Goal: Task Accomplishment & Management: Use online tool/utility

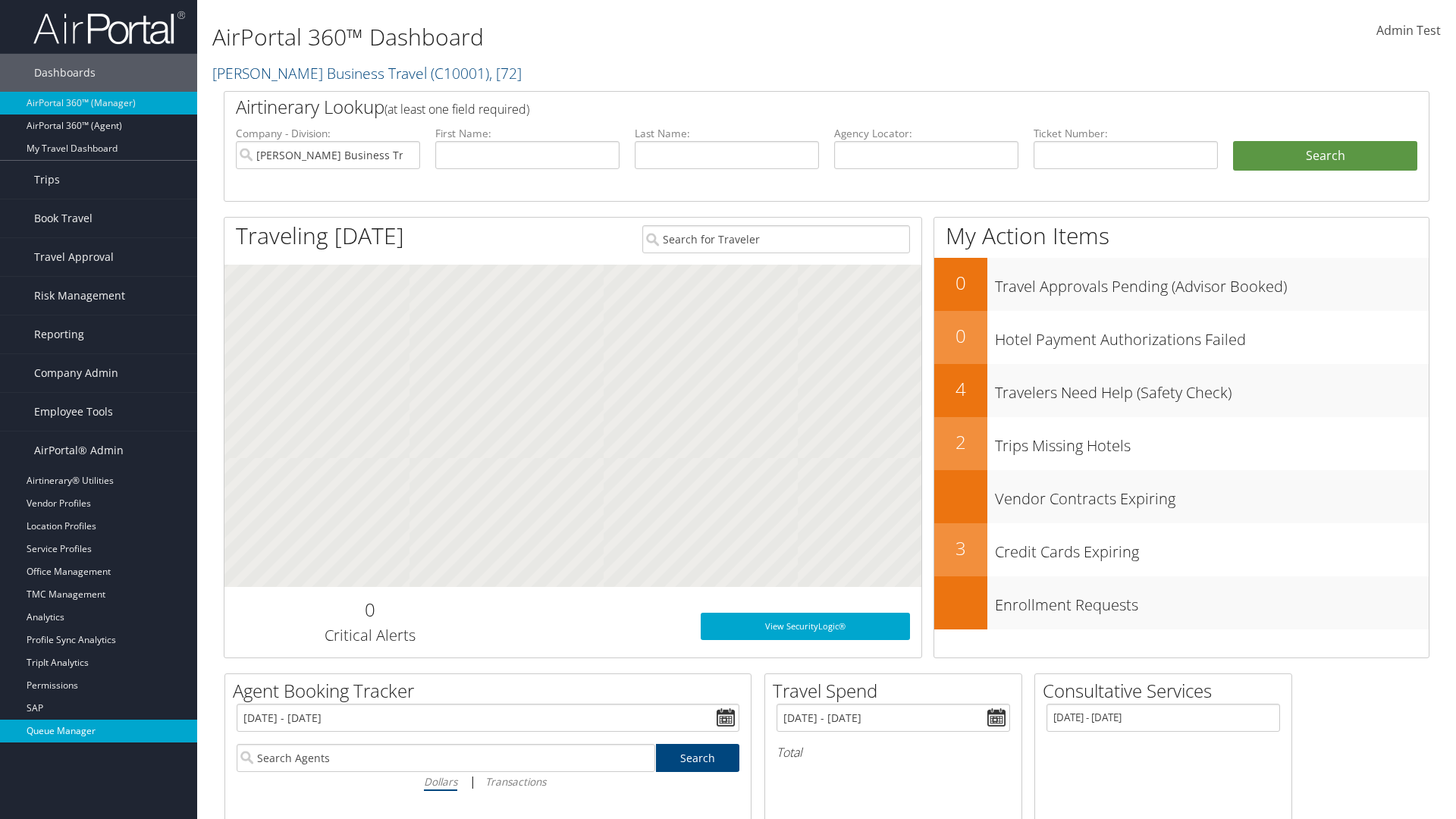
click at [98, 731] on link "Queue Manager" at bounding box center [98, 731] width 197 height 23
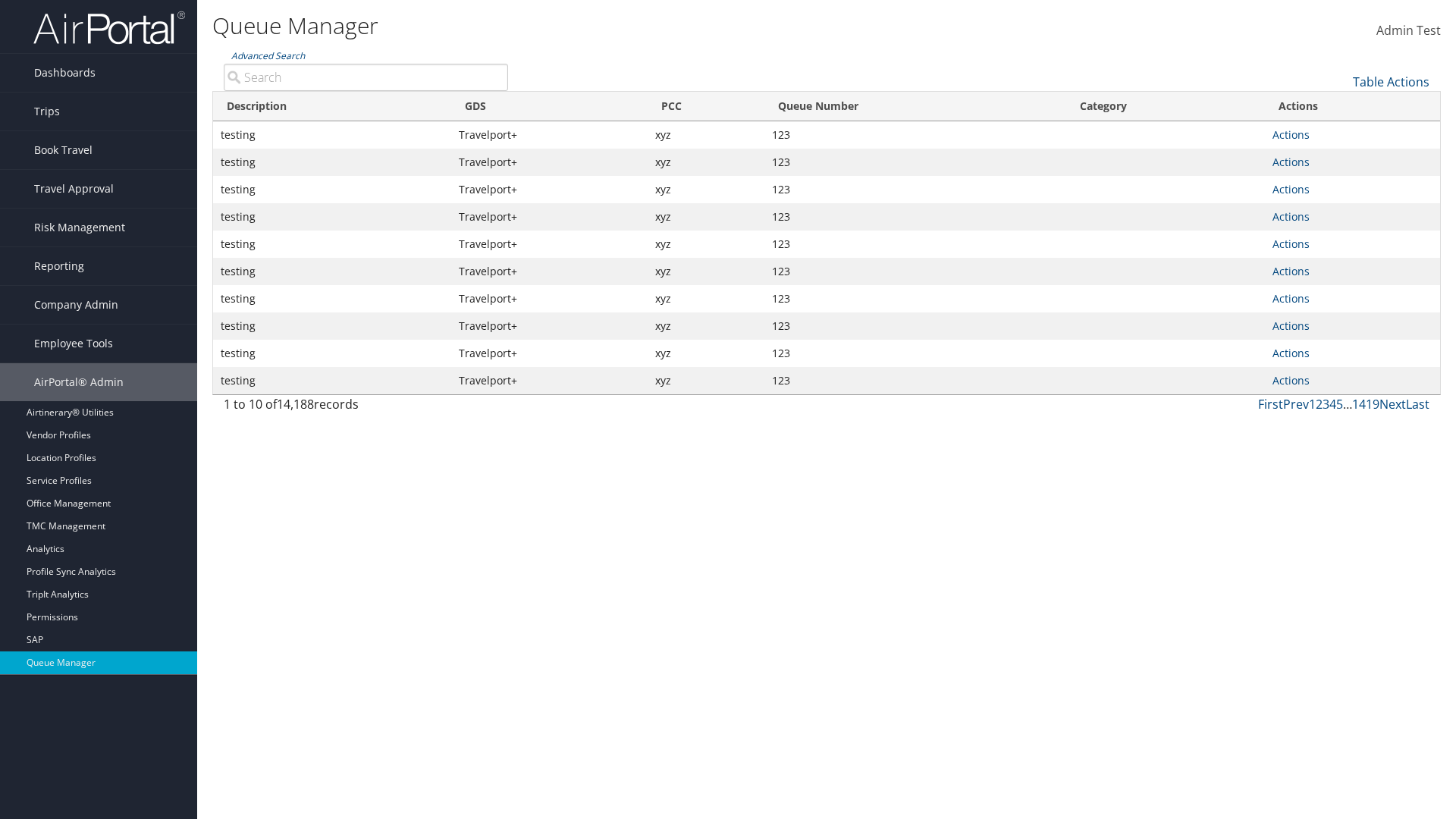
click at [1391, 82] on link "Table Actions" at bounding box center [1391, 82] width 76 height 17
click at [1340, 106] on link "View Errors" at bounding box center [1340, 105] width 199 height 25
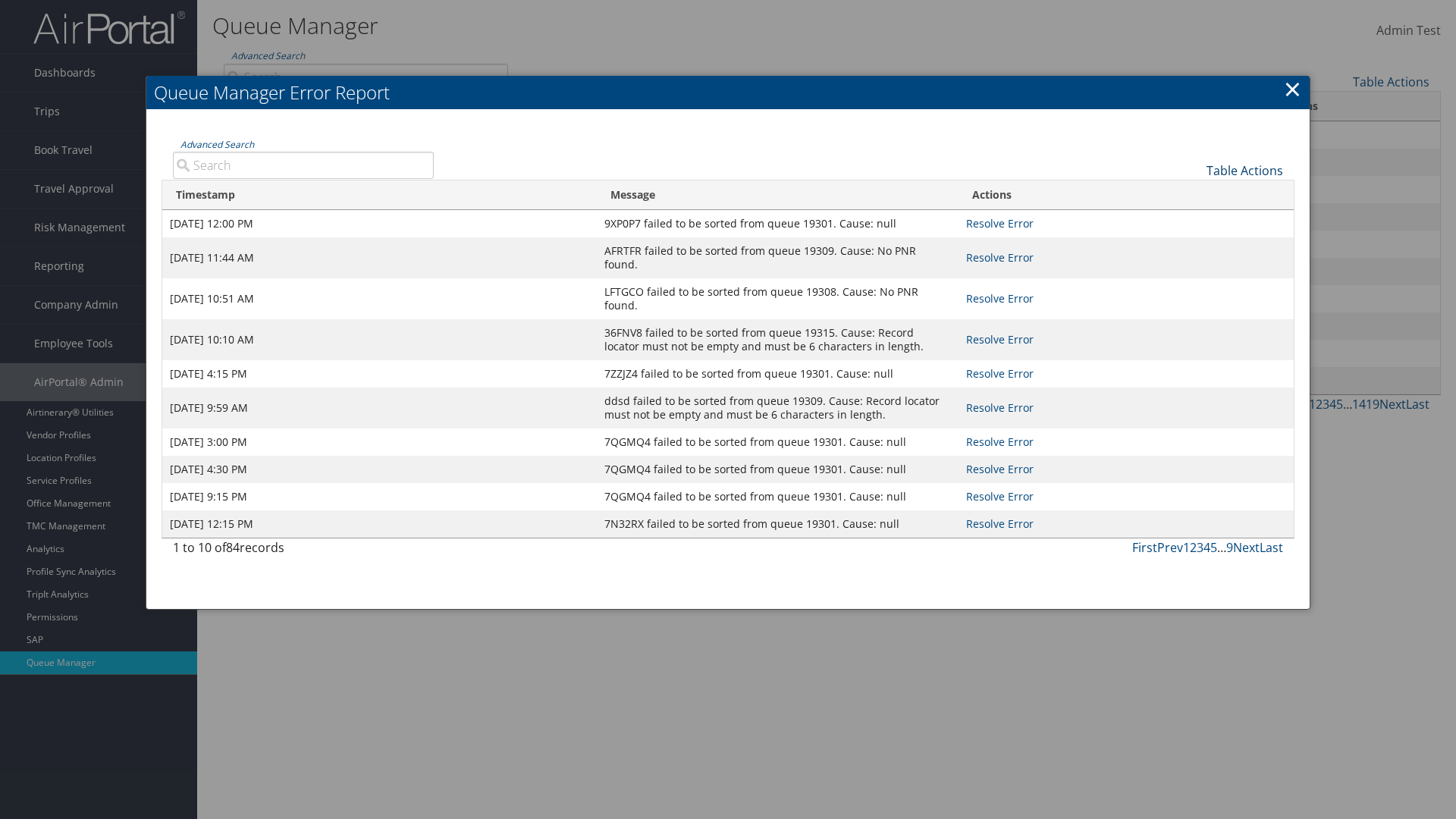
click at [1245, 170] on link "Table Actions" at bounding box center [1245, 171] width 76 height 17
click at [1194, 219] on link "Page Length" at bounding box center [1194, 219] width 199 height 25
click at [869, 158] on div "Table Actions" at bounding box center [870, 159] width 850 height 43
click at [1245, 170] on link "Table Actions" at bounding box center [1245, 171] width 76 height 17
click at [217, 144] on link "Advanced Search" at bounding box center [217, 144] width 74 height 13
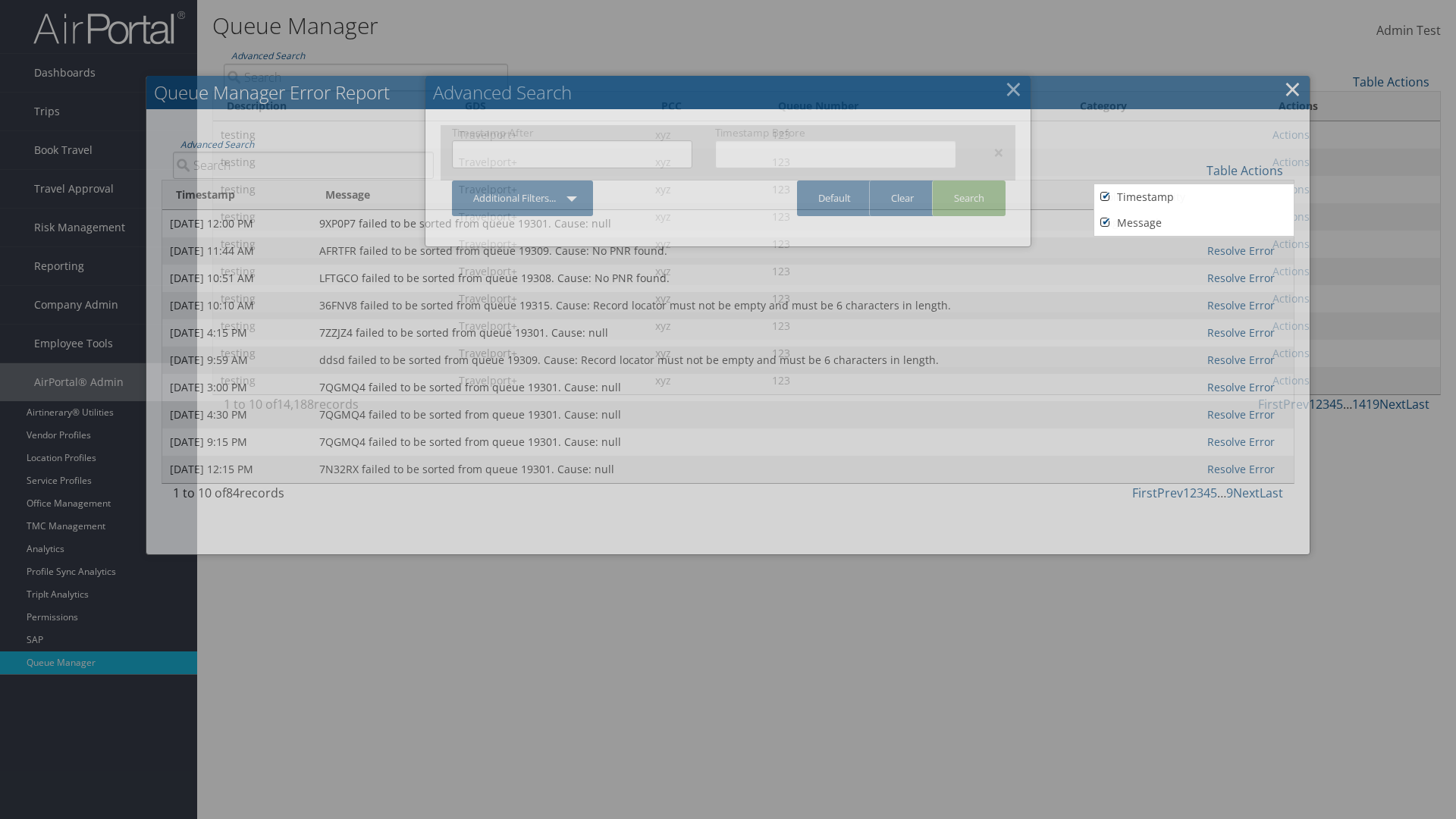
click at [572, 154] on input "text" at bounding box center [572, 155] width 241 height 28
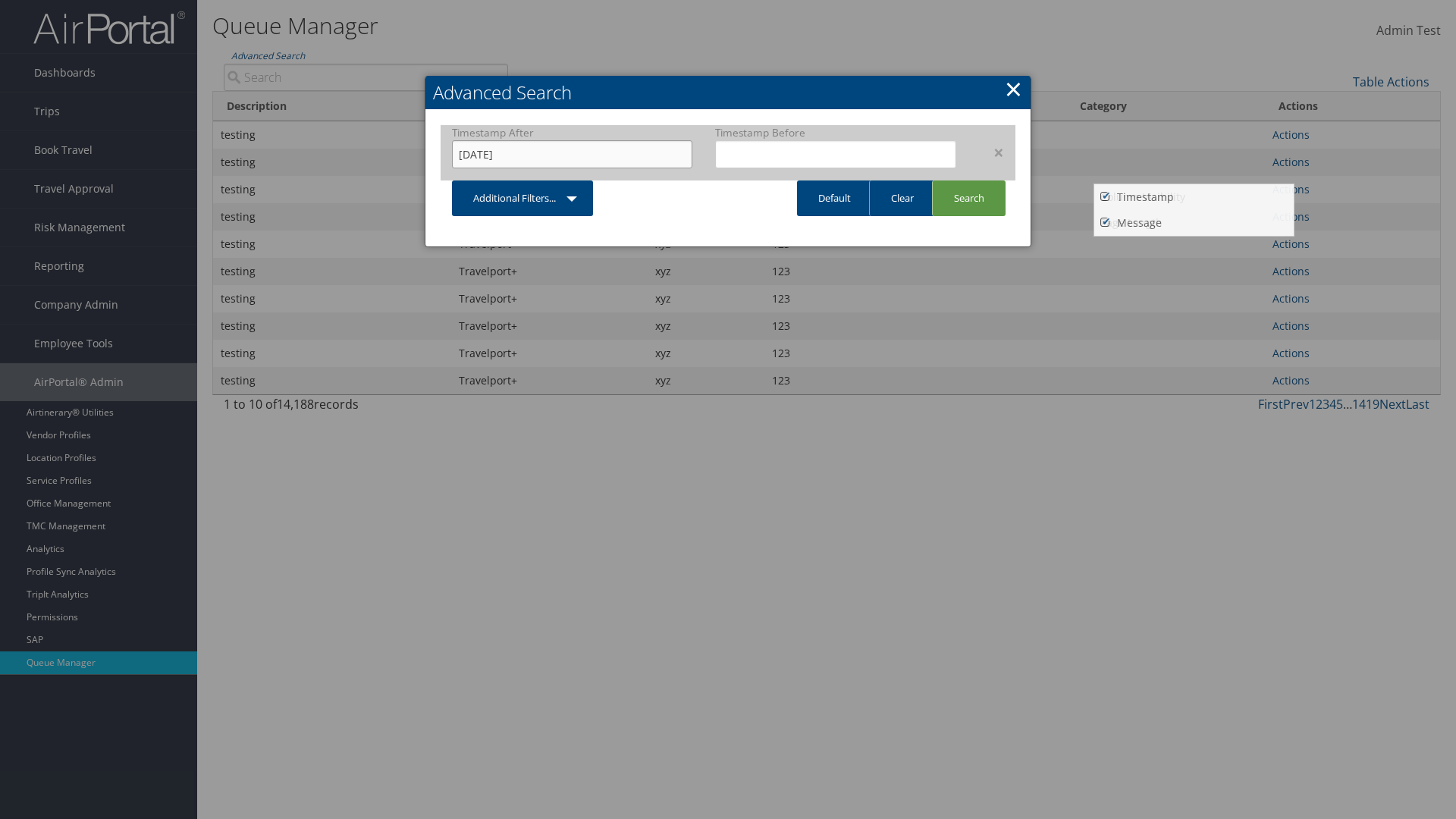
type input "06/29/2024"
click at [836, 154] on input "text" at bounding box center [835, 155] width 241 height 28
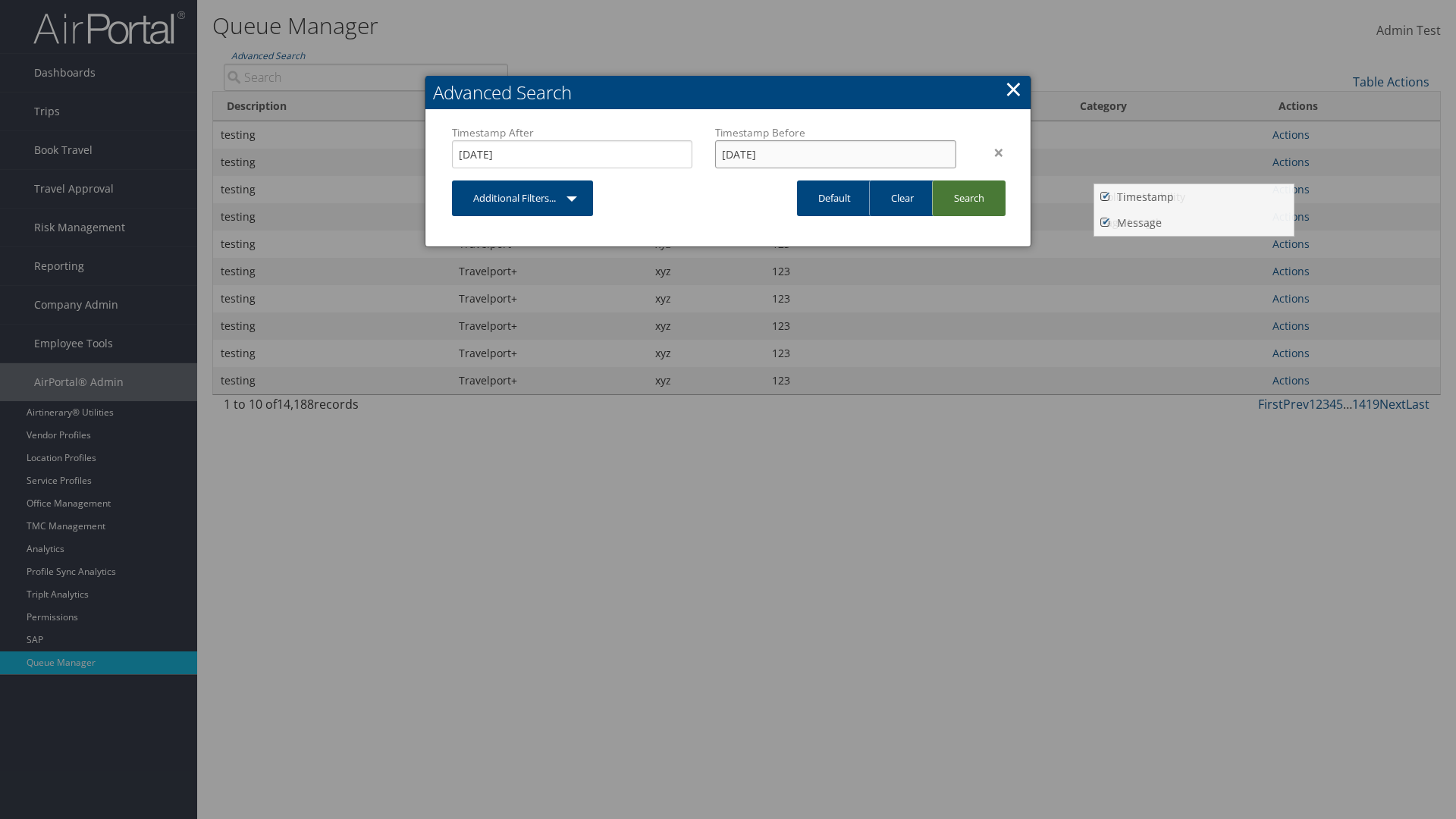
type input "08/29/2024"
click at [968, 198] on link "Search" at bounding box center [969, 198] width 74 height 36
